Goal: Information Seeking & Learning: Find specific page/section

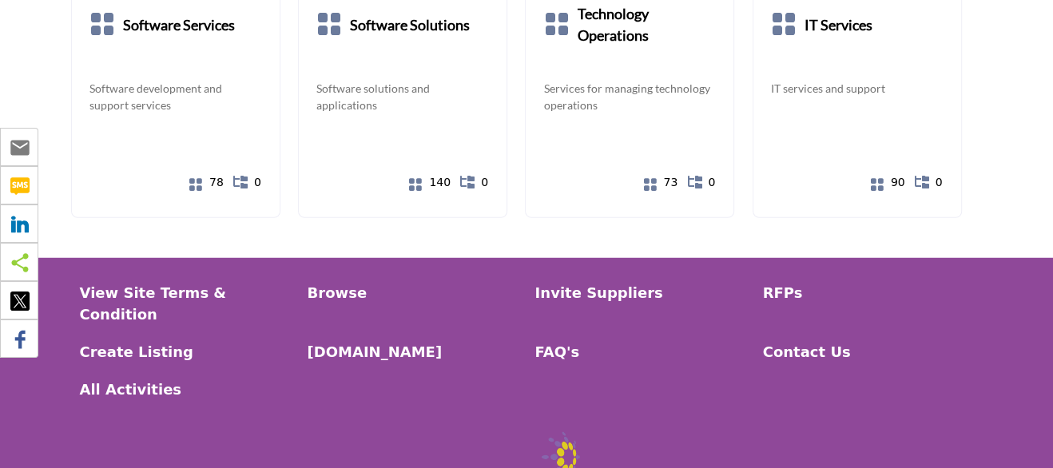
scroll to position [3123, 0]
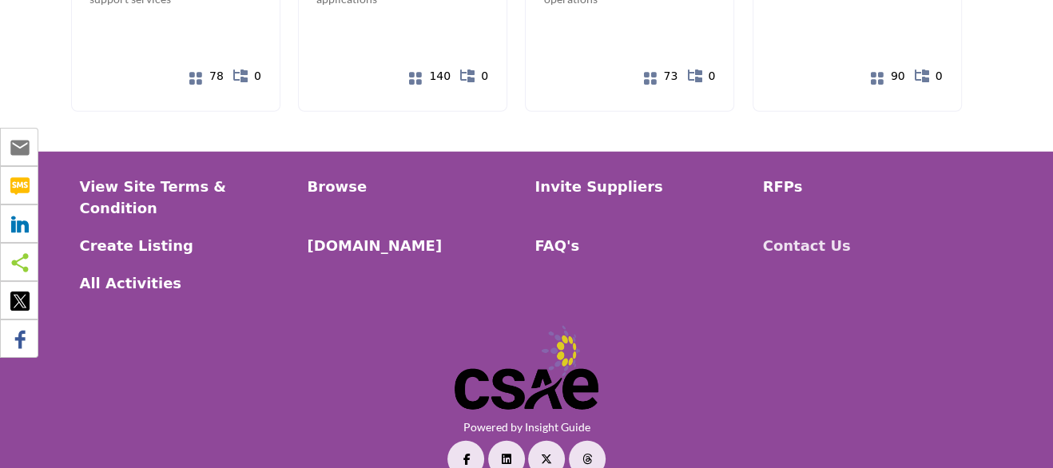
click at [780, 235] on p "Contact Us" at bounding box center [868, 246] width 211 height 22
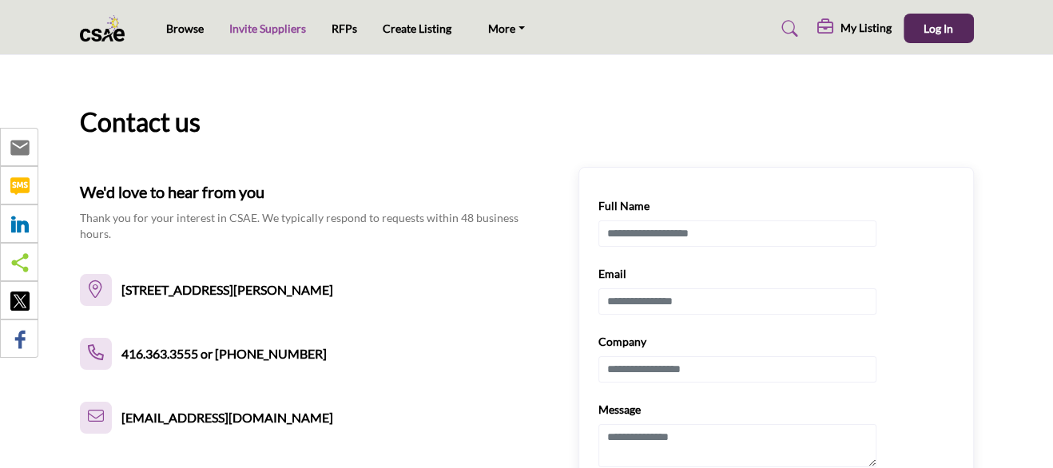
click at [296, 29] on link "Invite Suppliers" at bounding box center [267, 29] width 77 height 14
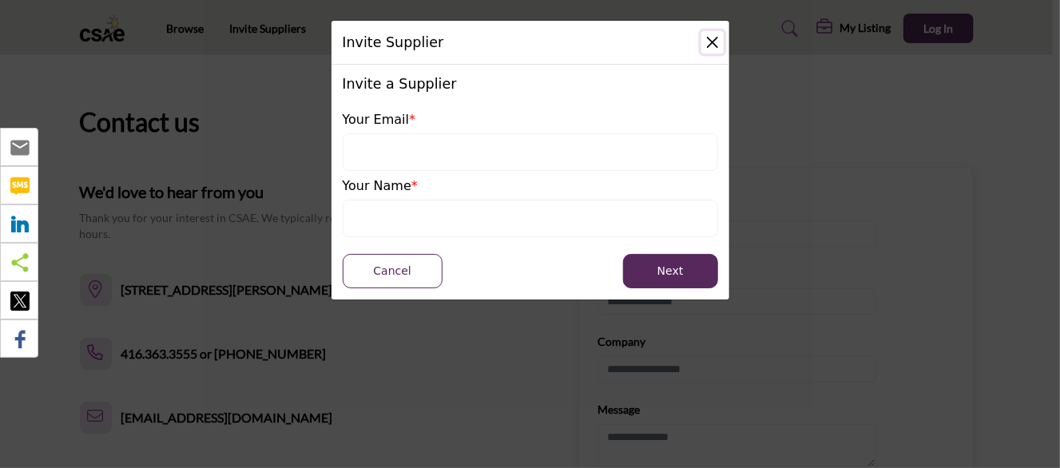
click at [716, 37] on button "Close" at bounding box center [712, 42] width 22 height 22
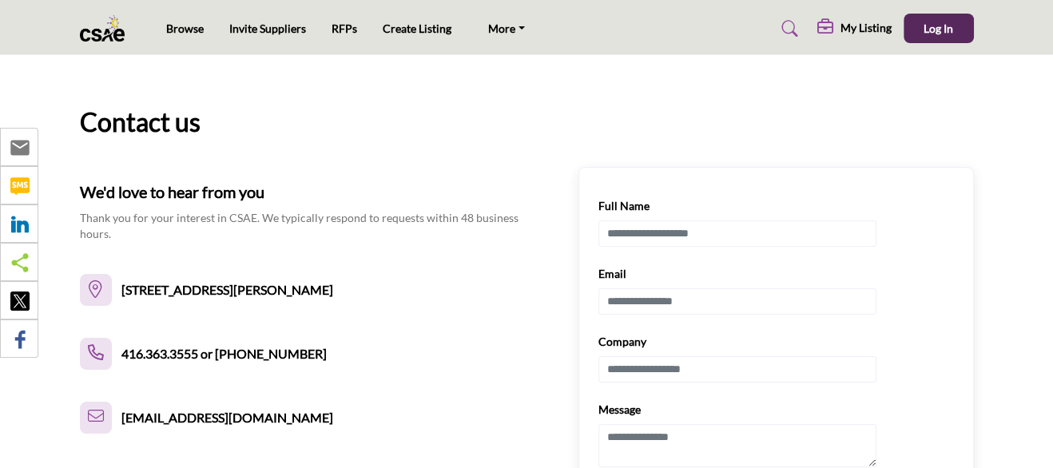
click at [99, 35] on img at bounding box center [107, 28] width 54 height 26
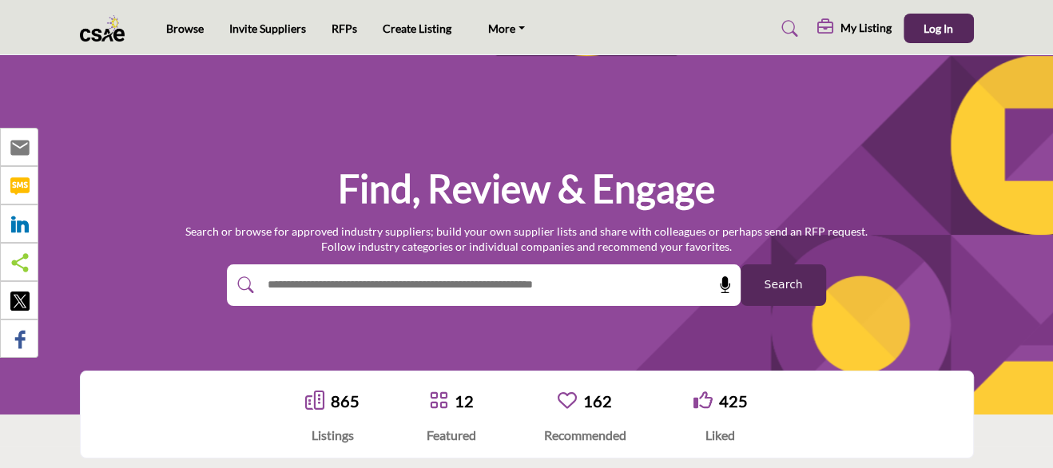
click at [82, 34] on img at bounding box center [107, 28] width 54 height 26
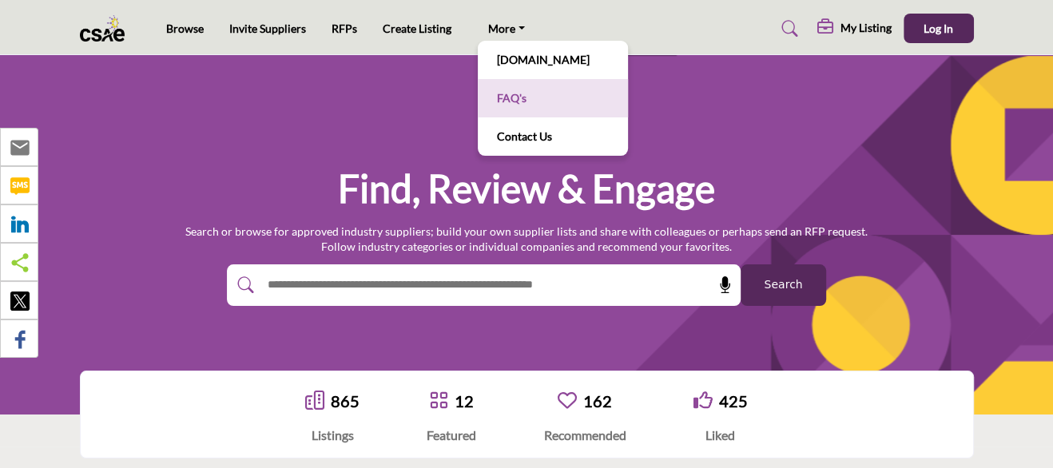
click at [514, 100] on link "FAQ's" at bounding box center [553, 98] width 134 height 22
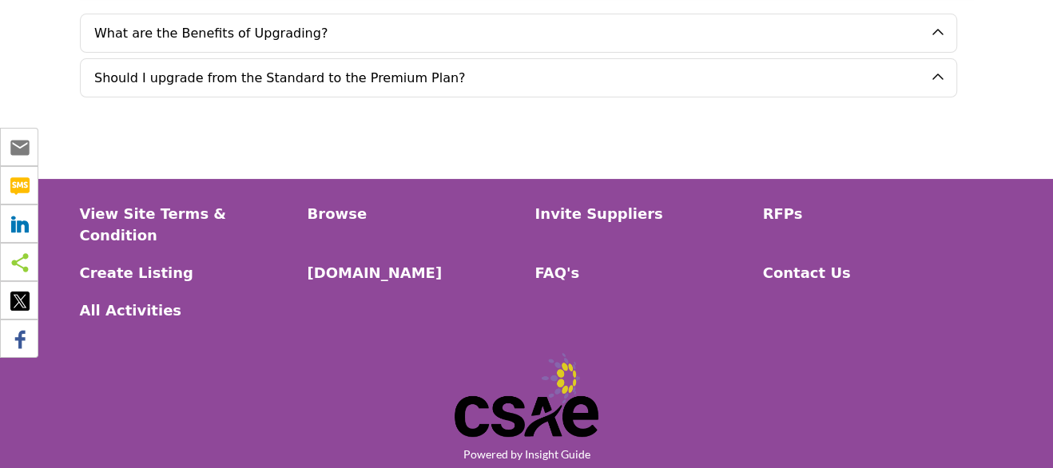
scroll to position [160, 0]
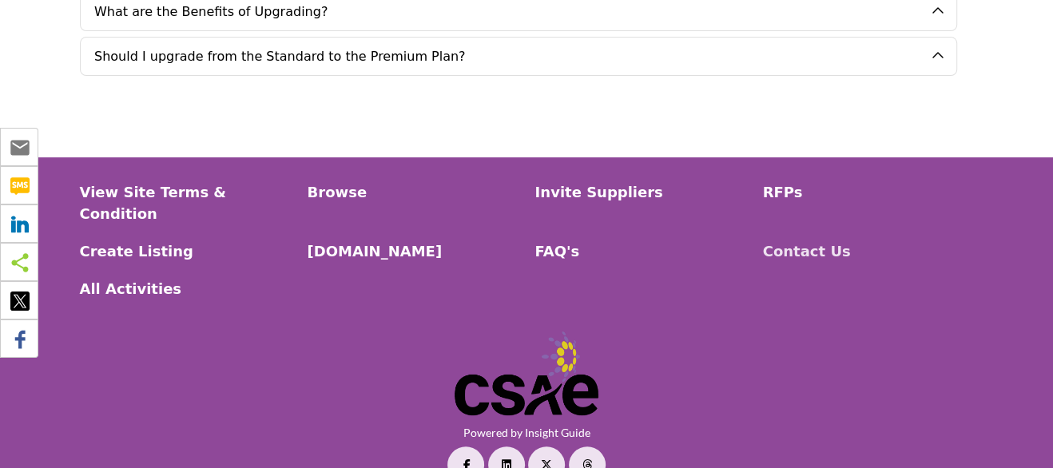
click at [800, 240] on p "Contact Us" at bounding box center [868, 251] width 211 height 22
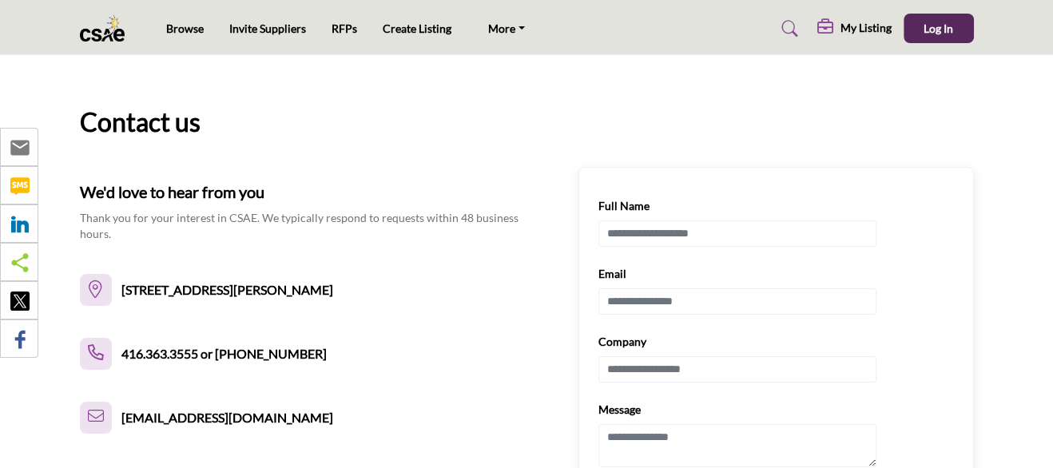
click at [118, 31] on img at bounding box center [107, 28] width 54 height 26
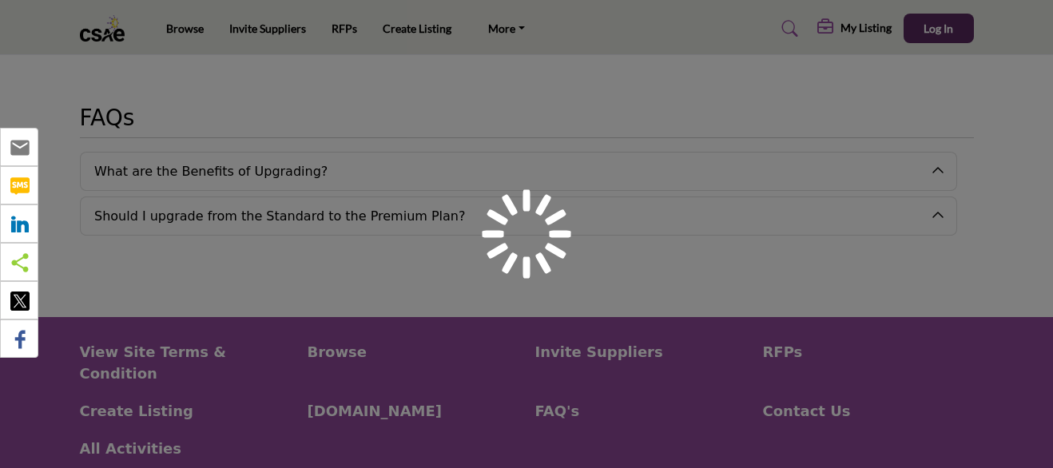
scroll to position [160, 0]
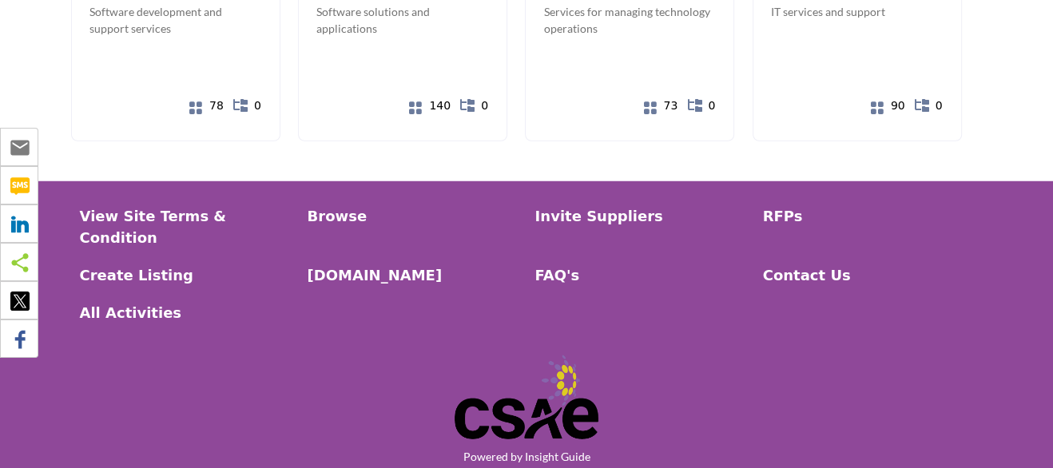
scroll to position [3123, 0]
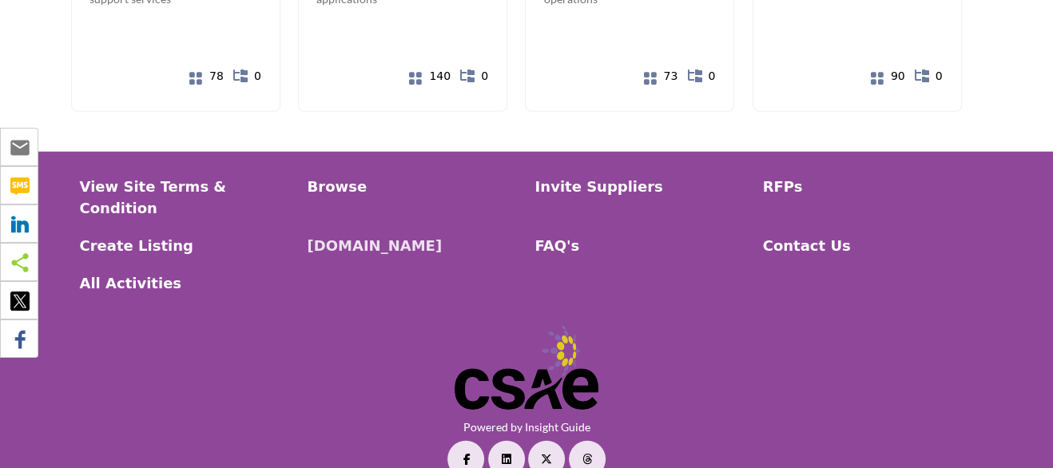
click at [327, 235] on p "[DOMAIN_NAME]" at bounding box center [413, 246] width 211 height 22
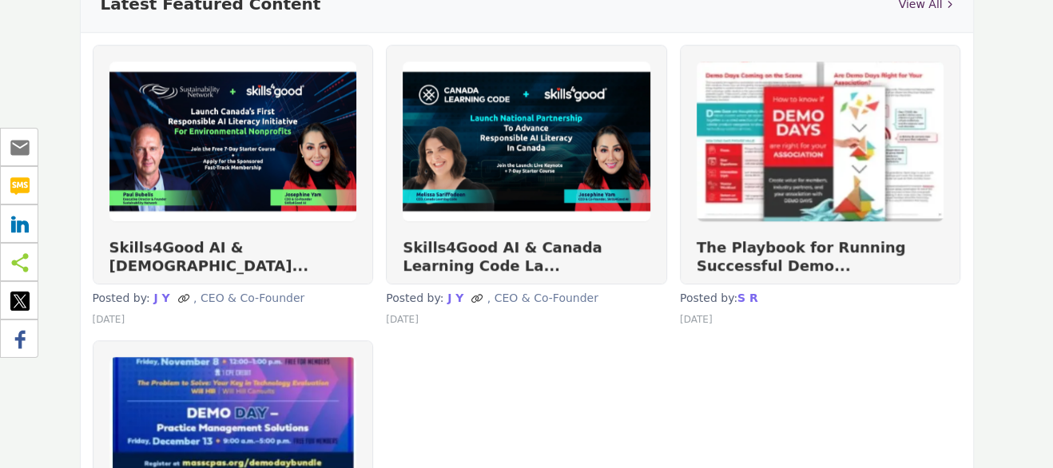
scroll to position [559, 0]
